Goal: Transaction & Acquisition: Purchase product/service

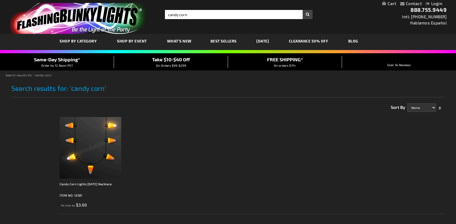
click at [105, 165] on img at bounding box center [91, 148] width 62 height 62
